Goal: Check status: Check status

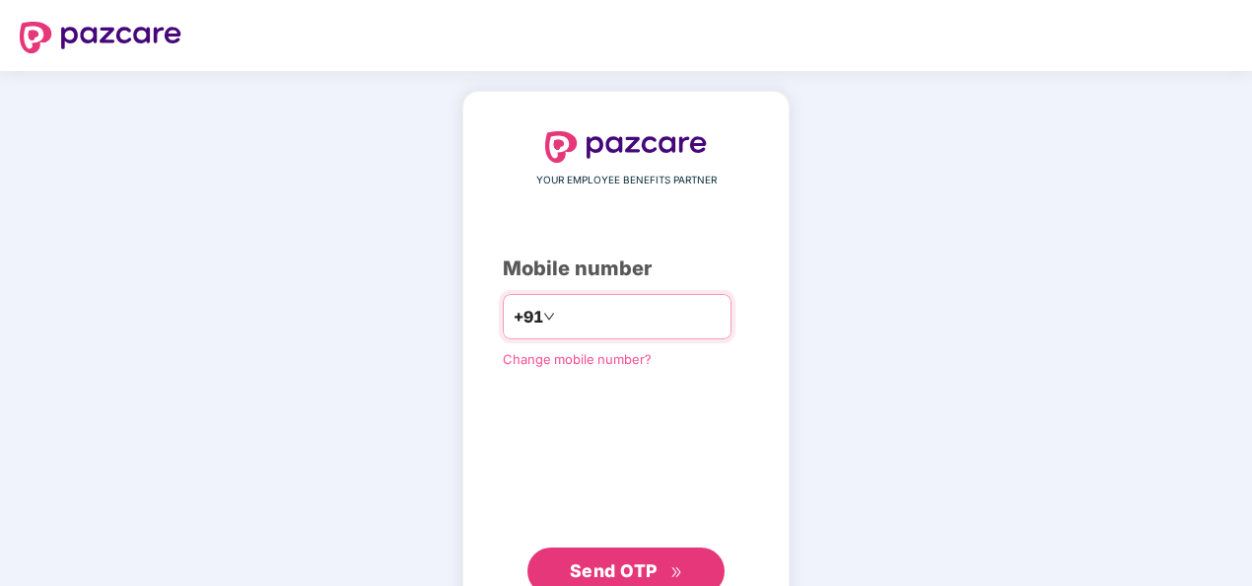
click at [559, 315] on input "number" at bounding box center [640, 317] width 162 height 32
type input "**********"
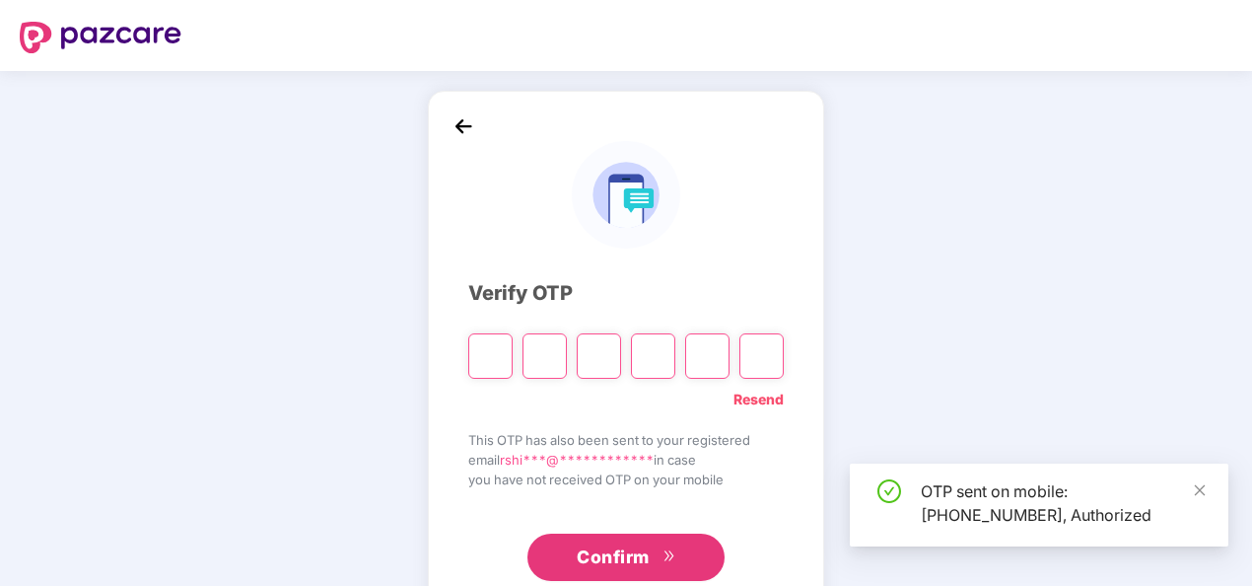
click at [489, 361] on input "Please enter verification code. Digit 1" at bounding box center [490, 355] width 44 height 45
type input "*"
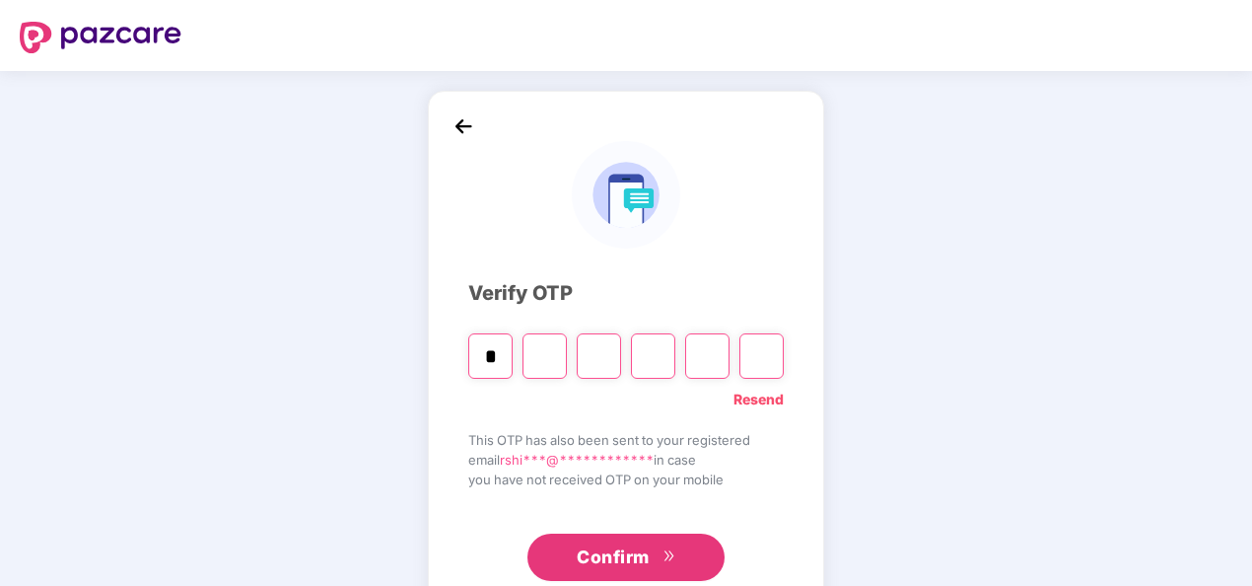
type input "*"
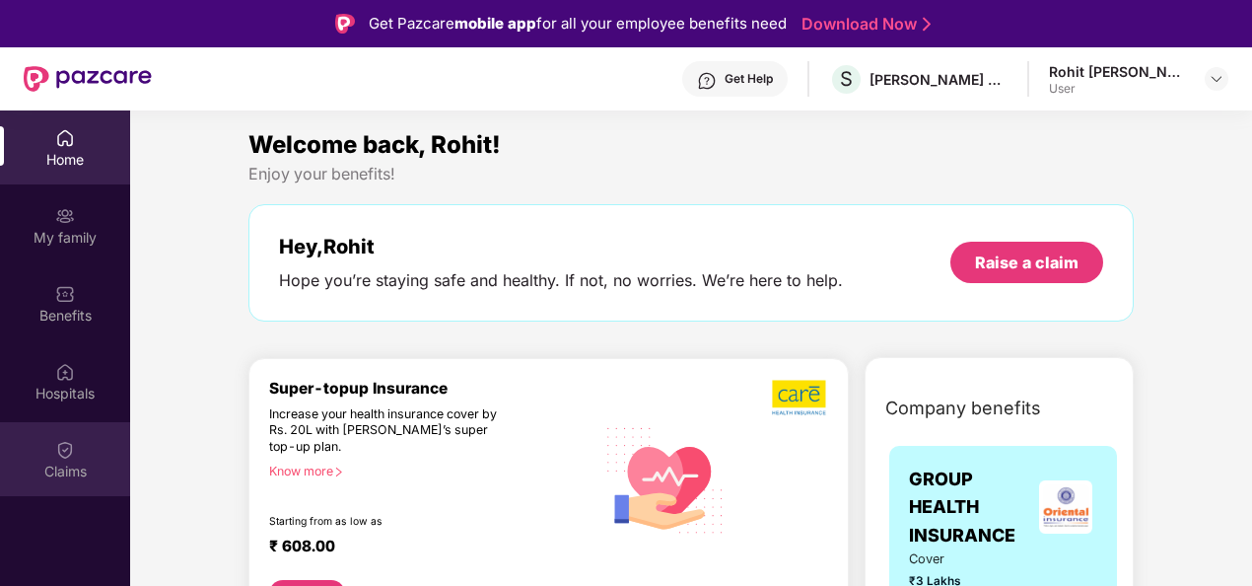
click at [66, 463] on div "Claims" at bounding box center [65, 471] width 130 height 20
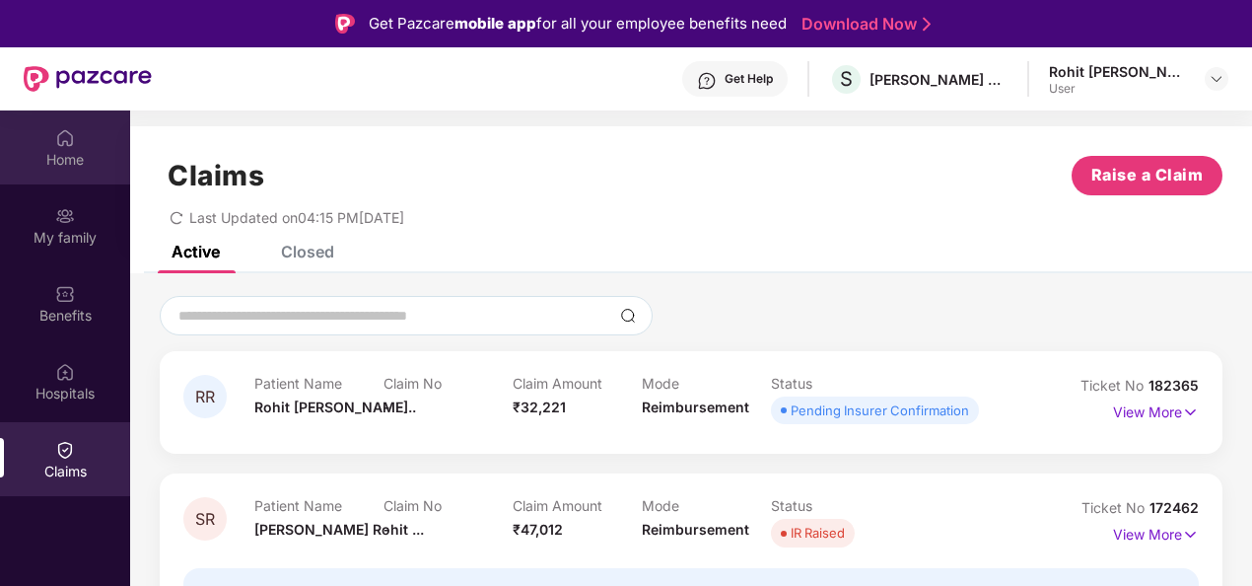
click at [65, 146] on img at bounding box center [65, 138] width 20 height 20
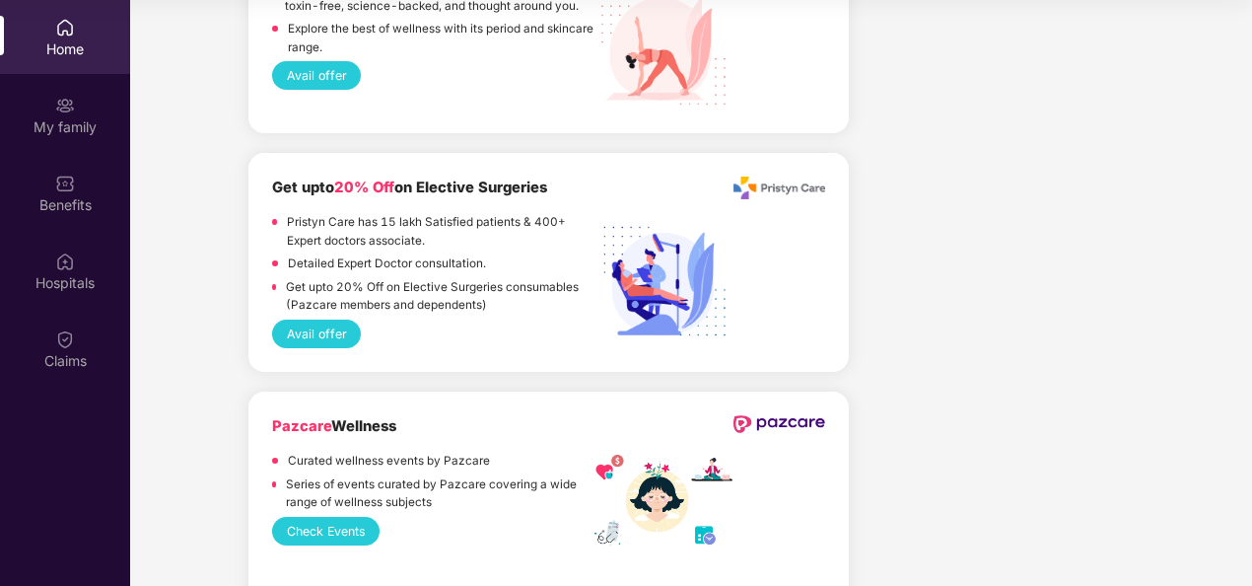
scroll to position [3369, 0]
